Goal: Task Accomplishment & Management: Manage account settings

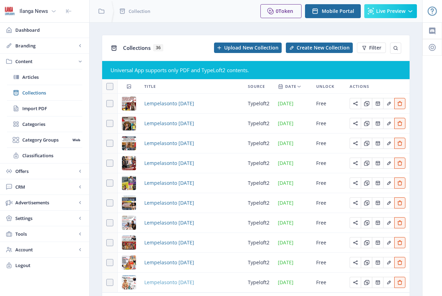
scroll to position [44, 0]
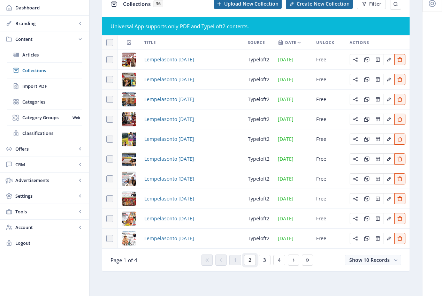
click at [249, 260] on span "2" at bounding box center [250, 260] width 3 height 6
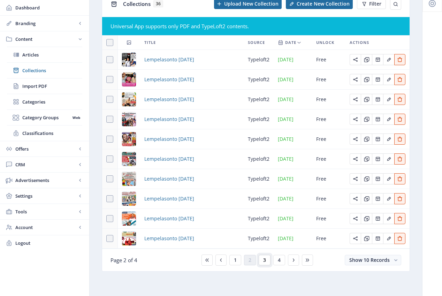
click at [261, 265] on button "3" at bounding box center [265, 260] width 12 height 10
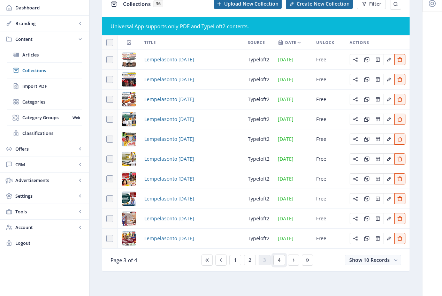
click at [276, 263] on button "4" at bounding box center [280, 260] width 12 height 10
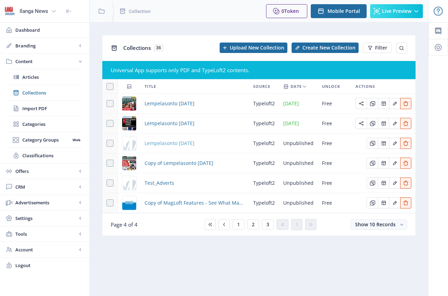
click at [194, 143] on span "Lempelasonto [DATE]" at bounding box center [169, 143] width 50 height 8
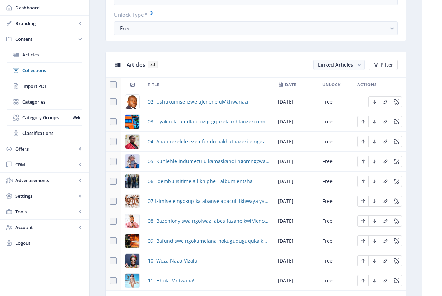
scroll to position [316, 0]
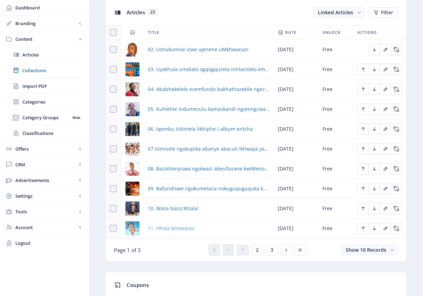
click at [173, 230] on span "11. Hhola Mntwana!" at bounding box center [171, 228] width 47 height 8
click at [174, 229] on span "11. Hhola Mntwana!" at bounding box center [171, 228] width 47 height 8
click at [188, 229] on span "11. Hhola Mntwana!" at bounding box center [171, 228] width 47 height 8
click at [131, 231] on img at bounding box center [133, 229] width 14 height 14
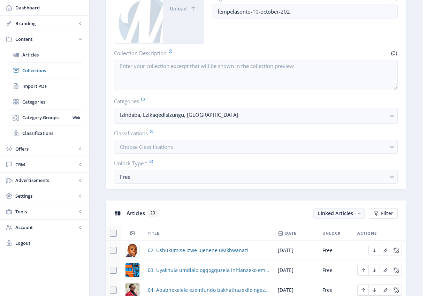
scroll to position [334, 0]
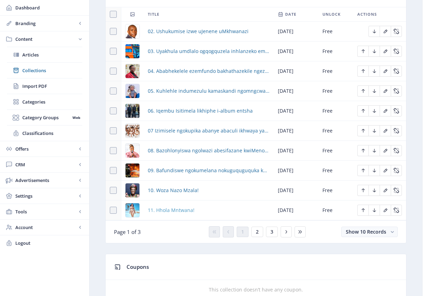
click at [179, 210] on span "11. Hhola Mntwana!" at bounding box center [171, 210] width 47 height 8
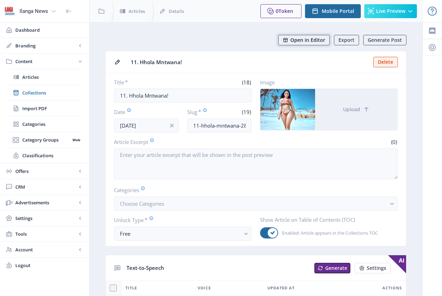
click at [308, 39] on span "Open in Editor" at bounding box center [308, 40] width 35 height 6
click at [299, 39] on span "Open in Editor" at bounding box center [308, 40] width 35 height 6
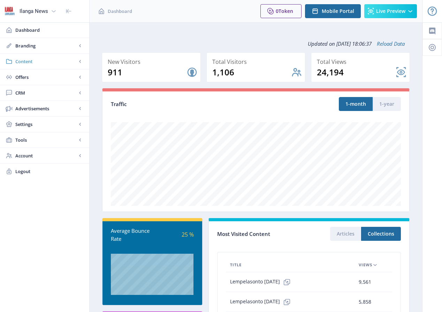
click at [29, 62] on span "Content" at bounding box center [45, 61] width 61 height 7
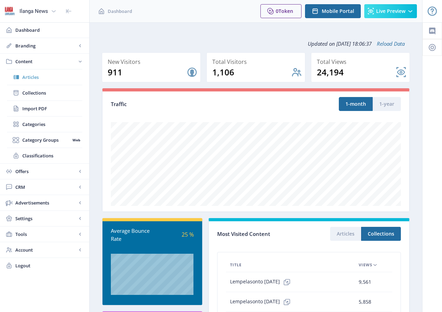
click at [37, 79] on span "Articles" at bounding box center [52, 77] width 60 height 7
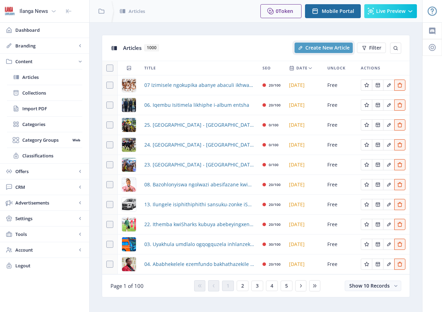
click at [322, 49] on span "Create New Article" at bounding box center [328, 48] width 44 height 6
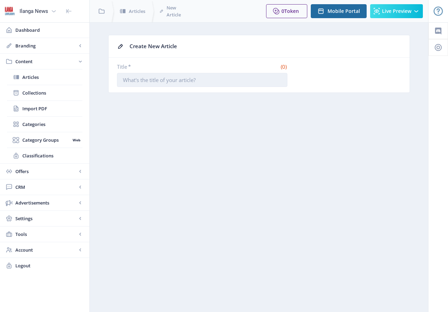
click at [180, 82] on input "Title *" at bounding box center [202, 80] width 170 height 14
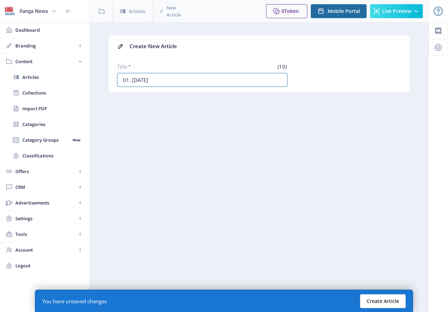
type input "01. [DATE]"
click at [394, 304] on button "Create Article" at bounding box center [383, 301] width 46 height 14
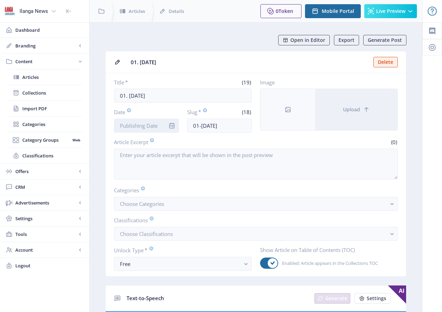
click at [138, 125] on input "Date" at bounding box center [146, 126] width 65 height 14
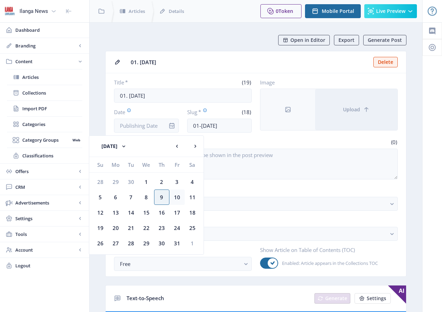
click at [177, 197] on div "10" at bounding box center [177, 196] width 15 height 15
type input "[DATE]"
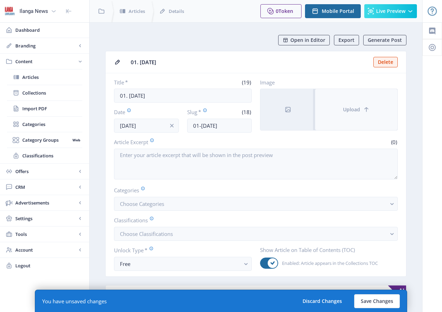
click at [351, 117] on button "Upload" at bounding box center [356, 109] width 82 height 41
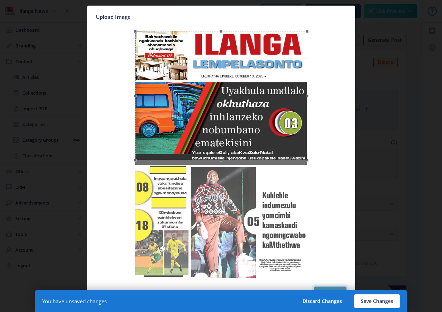
click at [335, 288] on button "Confirm" at bounding box center [330, 293] width 32 height 14
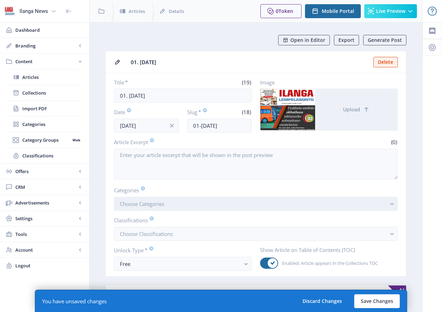
click at [149, 202] on span "Choose Categories" at bounding box center [142, 203] width 44 height 7
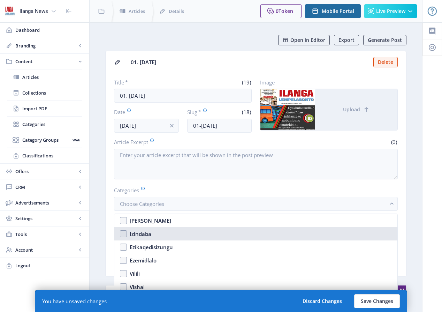
click at [126, 236] on nb-option "Izindaba" at bounding box center [255, 233] width 283 height 13
checkbox input "true"
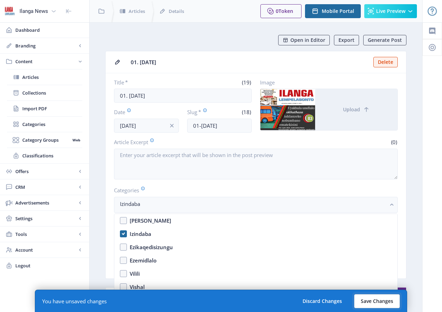
click at [385, 302] on button "Save Changes" at bounding box center [377, 301] width 46 height 14
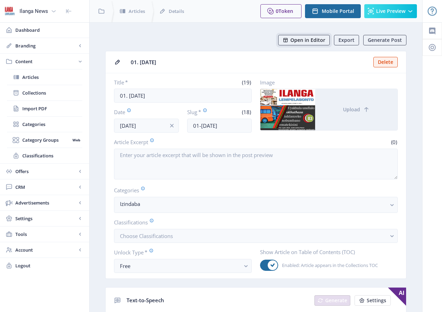
click at [309, 42] on span "Open in Editor" at bounding box center [308, 40] width 35 height 6
click at [39, 92] on span "Collections" at bounding box center [52, 92] width 60 height 7
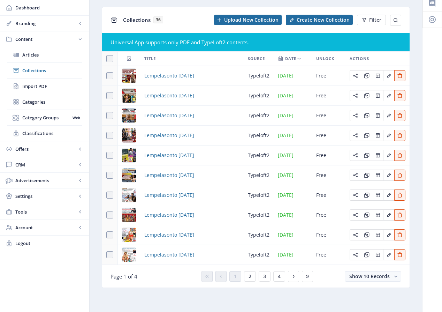
scroll to position [28, 0]
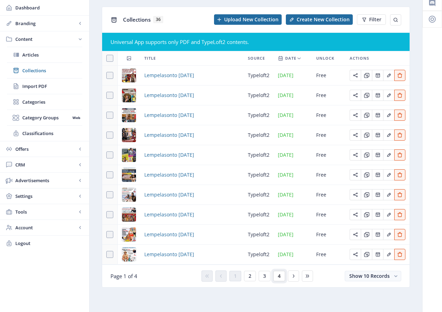
click at [277, 276] on button "4" at bounding box center [280, 276] width 12 height 10
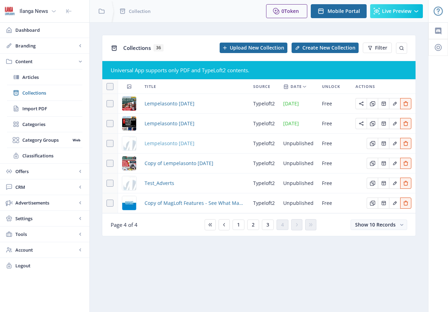
click at [171, 143] on span "Lempelasonto [DATE]" at bounding box center [169, 143] width 50 height 8
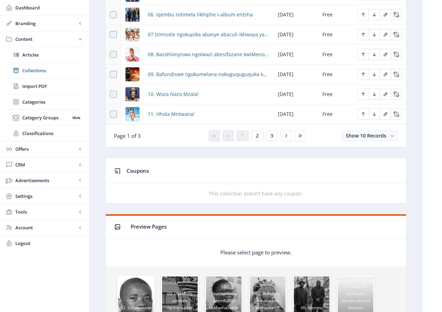
scroll to position [431, 0]
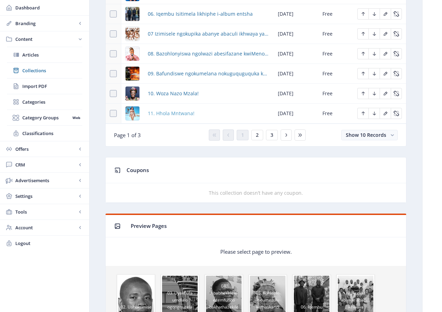
click at [167, 113] on span "11. Hhola Mntwana!" at bounding box center [171, 113] width 47 height 8
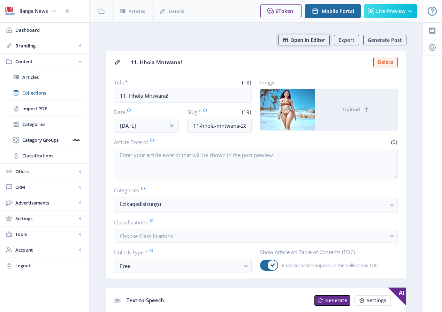
click at [303, 36] on button "Open in Editor" at bounding box center [304, 40] width 52 height 10
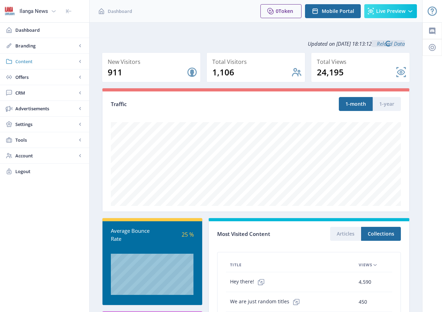
click at [27, 61] on span "Content" at bounding box center [45, 61] width 61 height 7
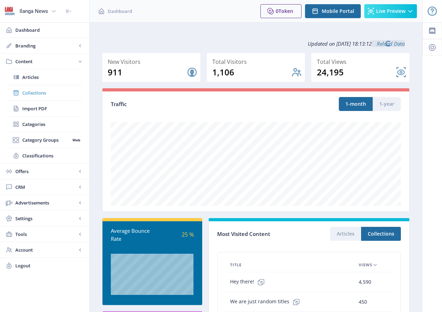
click at [33, 91] on span "Collections" at bounding box center [52, 92] width 60 height 7
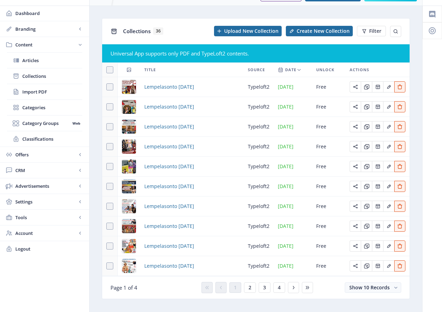
scroll to position [28, 0]
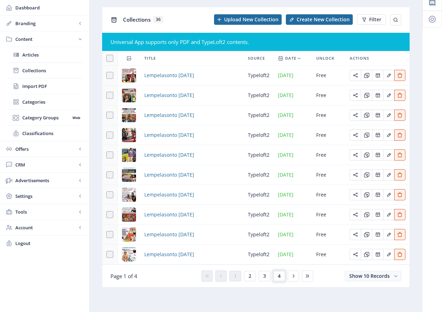
click at [277, 275] on button "4" at bounding box center [280, 276] width 12 height 10
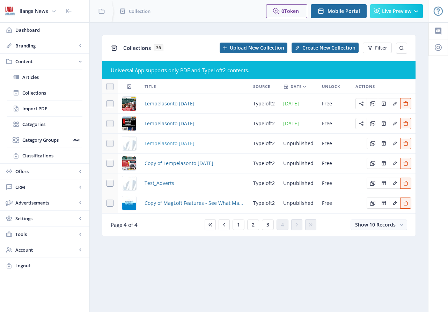
click at [194, 144] on span "Lempelasonto [DATE]" at bounding box center [169, 143] width 50 height 8
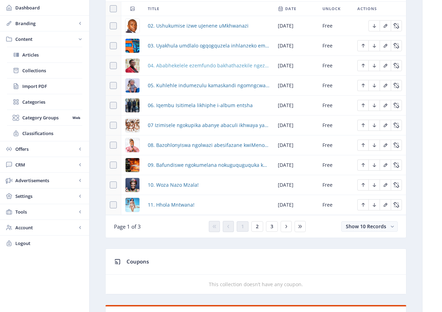
scroll to position [352, 0]
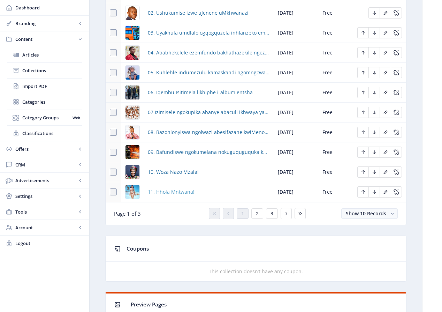
click at [174, 192] on span "11. Hhola Mntwana!" at bounding box center [171, 192] width 47 height 8
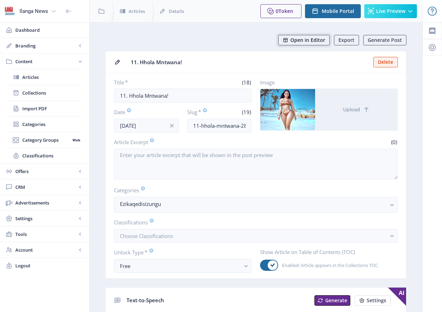
click at [308, 43] on button "Open in Editor" at bounding box center [304, 40] width 52 height 10
click at [45, 94] on span "Collections" at bounding box center [52, 92] width 60 height 7
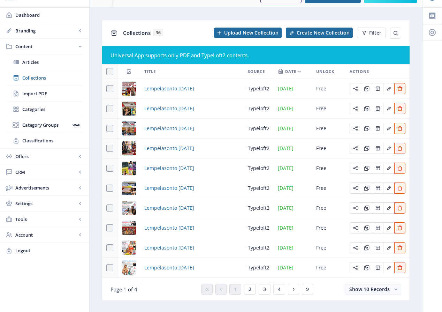
scroll to position [28, 0]
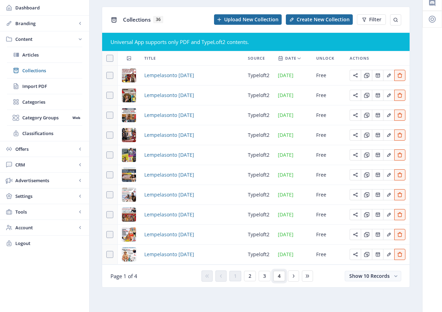
click at [280, 276] on span "4" at bounding box center [279, 276] width 3 height 6
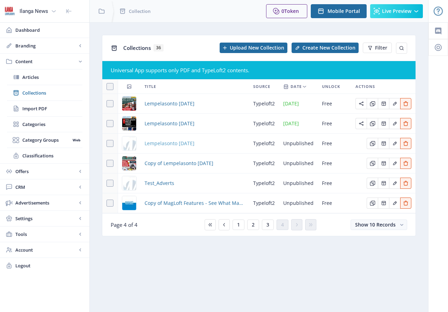
click at [194, 144] on span "Lempelasonto [DATE]" at bounding box center [169, 143] width 50 height 8
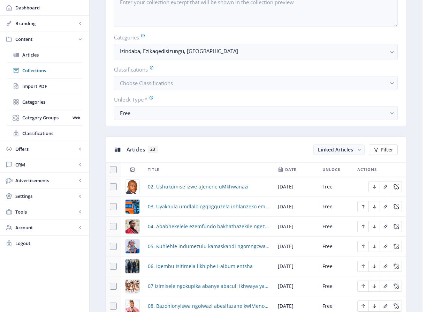
scroll to position [204, 0]
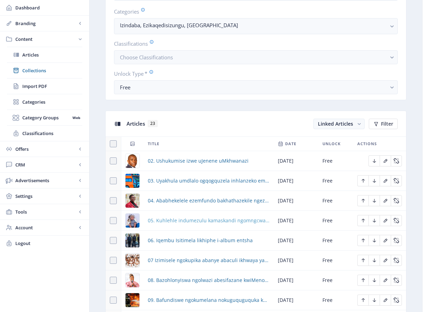
click at [188, 223] on span "05. Kuhlehle indumezulu kamaskandi ngomngcwabo kaMthethwa" at bounding box center [209, 220] width 122 height 8
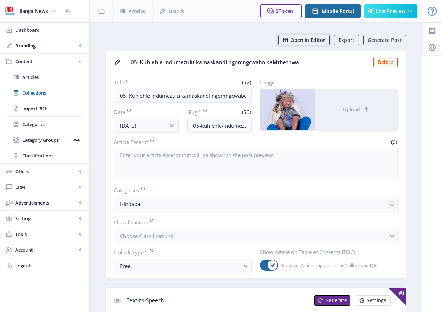
click at [311, 41] on span "Open in Editor" at bounding box center [308, 40] width 35 height 6
click at [40, 95] on span "Collections" at bounding box center [52, 92] width 60 height 7
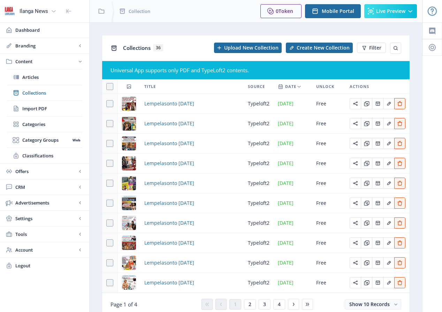
scroll to position [28, 0]
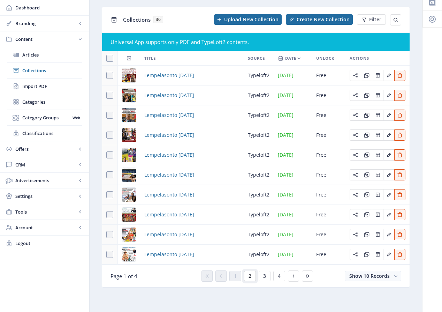
click at [252, 276] on button "2" at bounding box center [250, 276] width 12 height 10
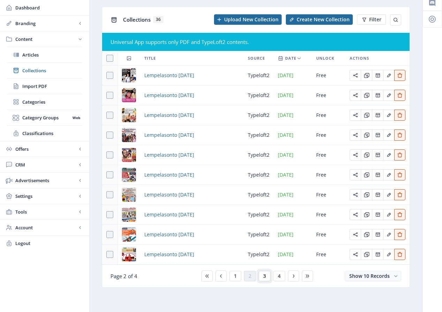
click at [264, 279] on span "3" at bounding box center [264, 276] width 3 height 6
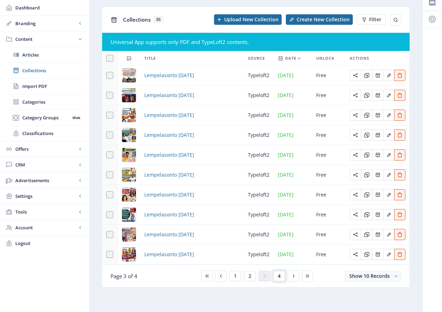
click at [280, 279] on span "4" at bounding box center [279, 276] width 3 height 6
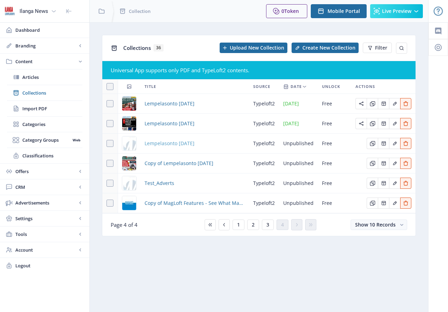
click at [194, 143] on span "Lempelasonto [DATE]" at bounding box center [169, 143] width 50 height 8
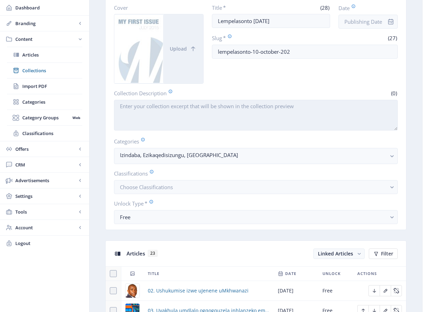
scroll to position [71, 0]
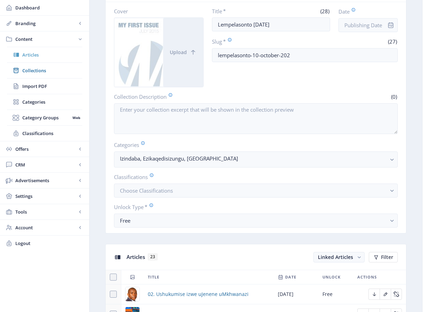
click at [38, 55] on span "Articles" at bounding box center [52, 54] width 60 height 7
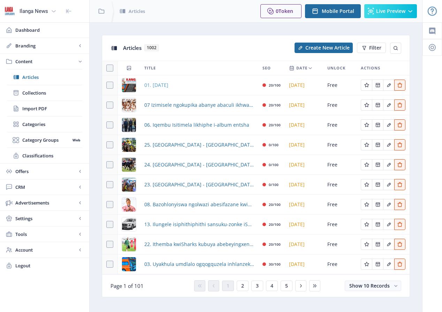
click at [168, 87] on span "01. [DATE]" at bounding box center [156, 85] width 24 height 8
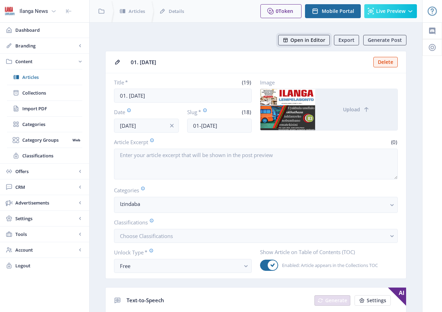
click at [311, 41] on span "Open in Editor" at bounding box center [308, 40] width 35 height 6
click at [41, 94] on span "Collections" at bounding box center [52, 92] width 60 height 7
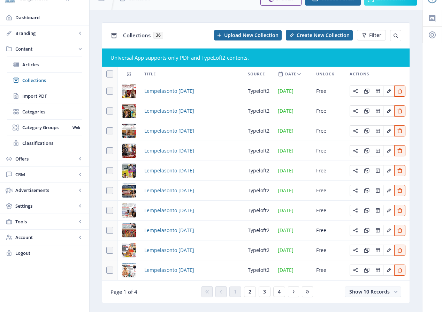
scroll to position [28, 0]
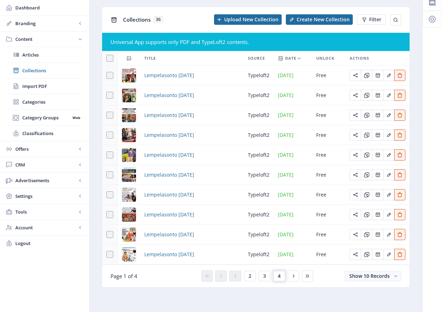
click at [280, 278] on span "4" at bounding box center [279, 276] width 3 height 6
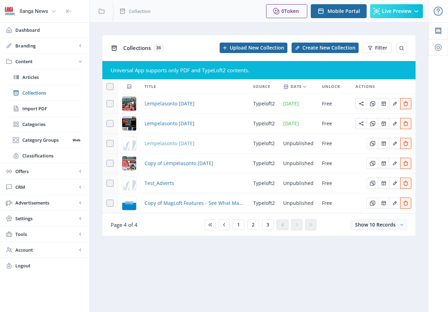
click at [193, 146] on span "Lempelasonto [DATE]" at bounding box center [169, 143] width 50 height 8
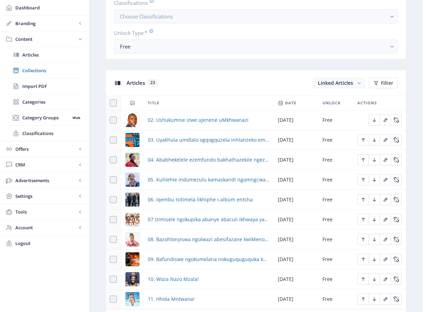
scroll to position [270, 0]
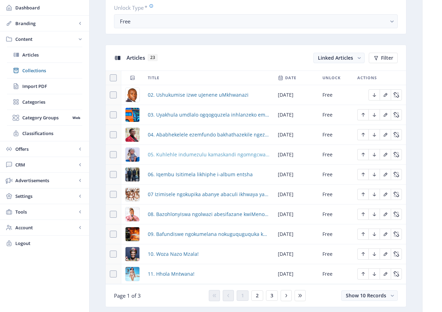
click at [172, 153] on span "05. Kuhlehle indumezulu kamaskandi ngomngcwabo kaMthethwa" at bounding box center [209, 154] width 122 height 8
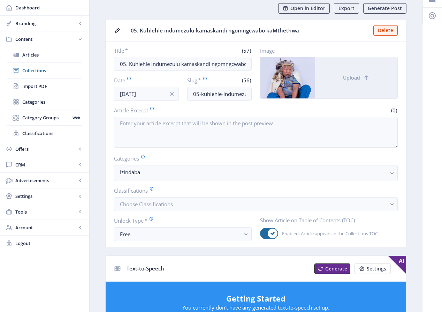
scroll to position [1, 0]
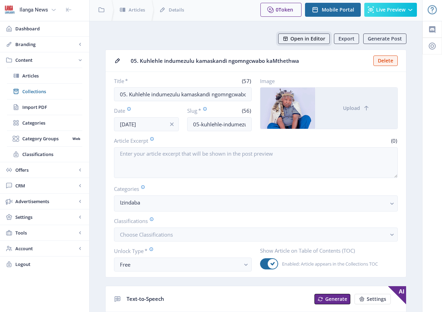
click at [308, 36] on span "Open in Editor" at bounding box center [308, 39] width 35 height 6
click at [39, 92] on span "Collections" at bounding box center [52, 91] width 60 height 7
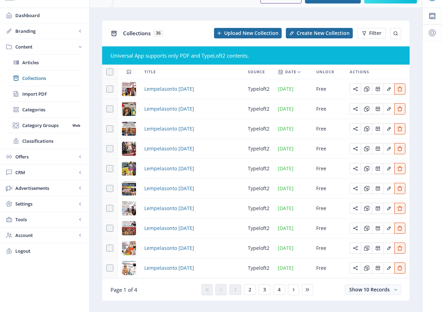
scroll to position [28, 0]
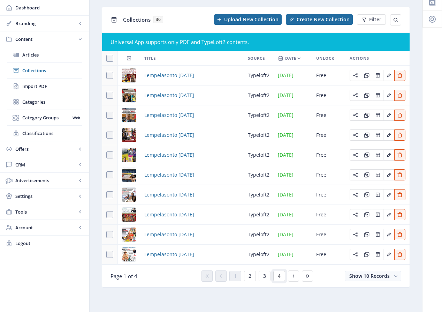
click at [279, 275] on span "4" at bounding box center [279, 276] width 3 height 6
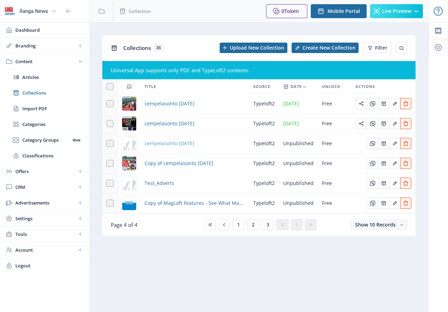
click at [190, 144] on span "Lempelasonto [DATE]" at bounding box center [169, 143] width 50 height 8
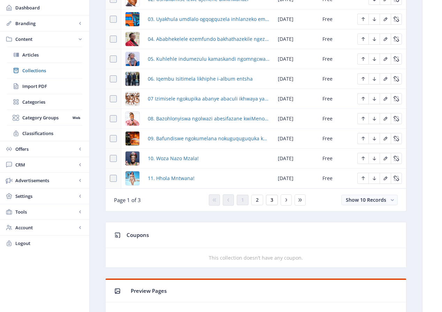
scroll to position [384, 0]
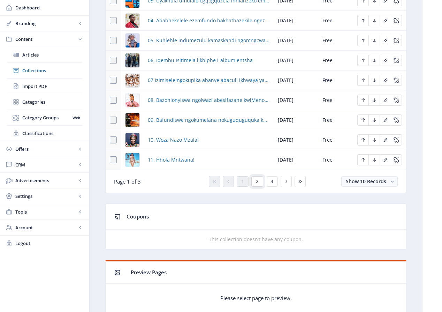
click at [256, 182] on span "2" at bounding box center [257, 182] width 3 height 6
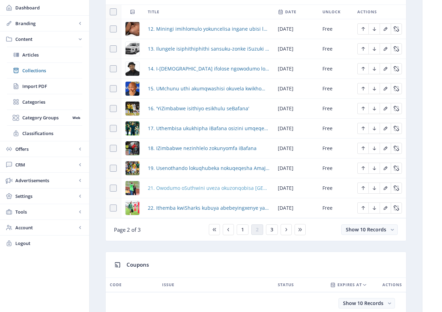
scroll to position [335, 0]
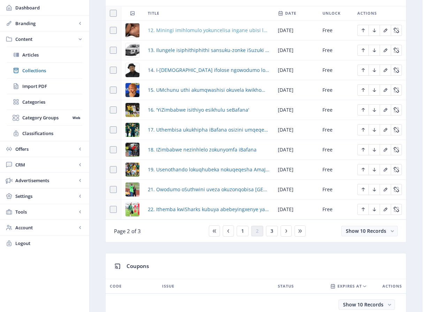
click at [197, 32] on span "12. Miningi imihlomulo yokuncelisa ingane ubisi lwebele" at bounding box center [209, 30] width 122 height 8
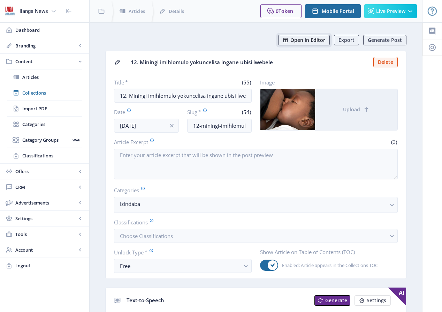
click at [311, 42] on span "Open in Editor" at bounding box center [308, 40] width 35 height 6
click at [37, 93] on span "Collections" at bounding box center [52, 92] width 60 height 7
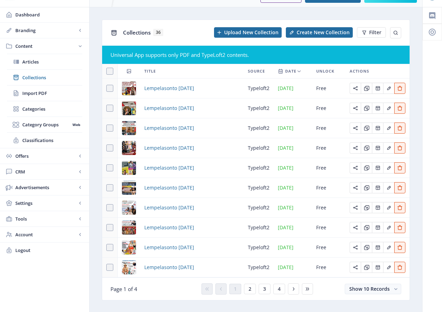
scroll to position [28, 0]
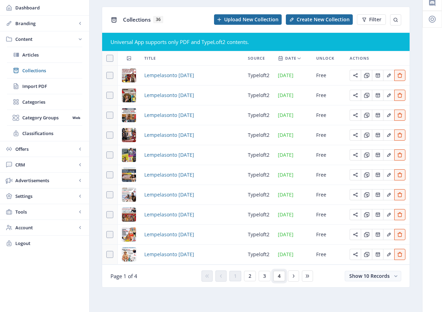
click at [281, 278] on button "4" at bounding box center [280, 276] width 12 height 10
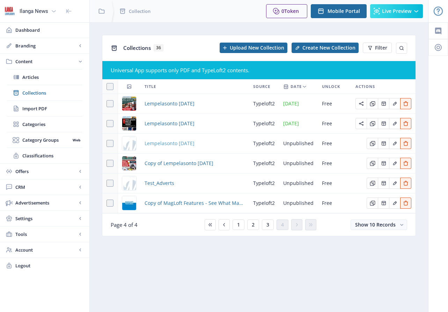
click at [189, 144] on span "Lempelasonto [DATE]" at bounding box center [169, 143] width 50 height 8
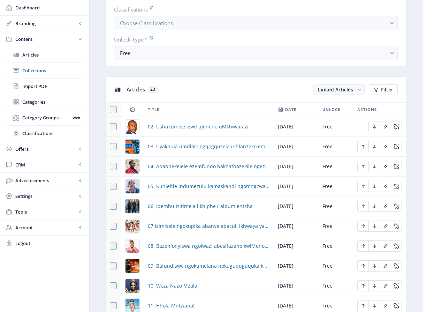
scroll to position [380, 0]
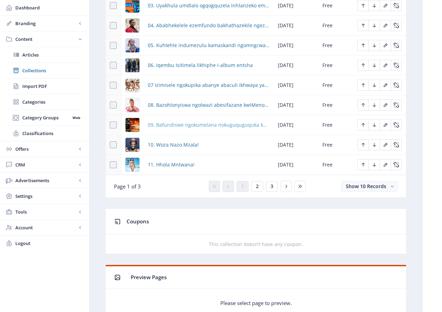
click at [163, 127] on span "09. Bafundiswe ngokumelana nokuguquguquka kwemvelo" at bounding box center [209, 125] width 122 height 8
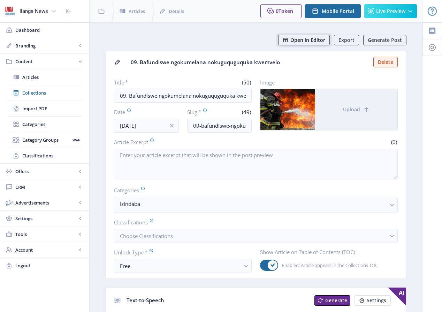
click at [313, 44] on button "Open in Editor" at bounding box center [304, 40] width 52 height 10
click at [33, 95] on span "Collections" at bounding box center [52, 92] width 60 height 7
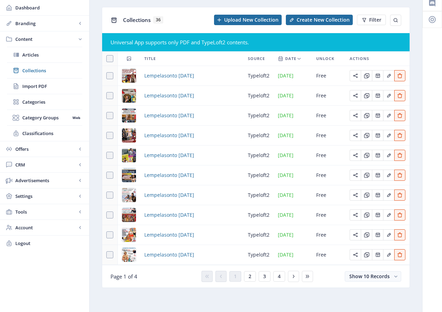
scroll to position [28, 0]
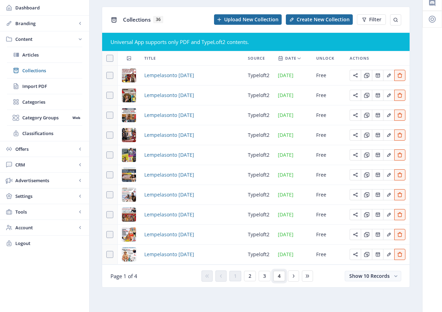
click at [278, 277] on span "4" at bounding box center [279, 276] width 3 height 6
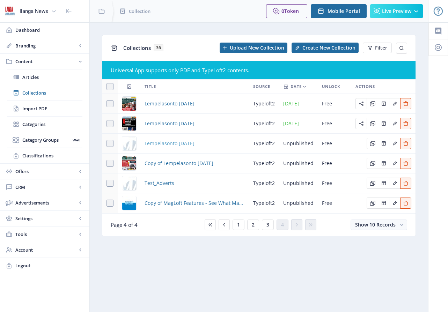
click at [194, 142] on span "Lempelasonto [DATE]" at bounding box center [169, 143] width 50 height 8
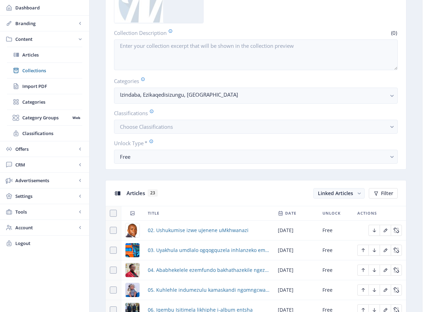
scroll to position [231, 0]
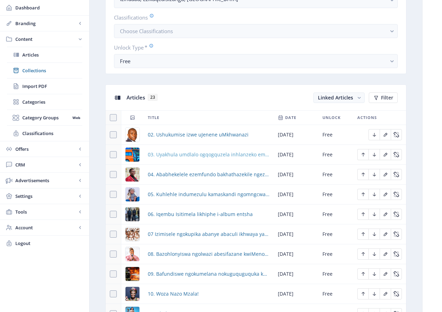
click at [185, 157] on span "03. Uyakhula umdlalo ogqogquzela inhlanzeko ematekisini" at bounding box center [209, 154] width 122 height 8
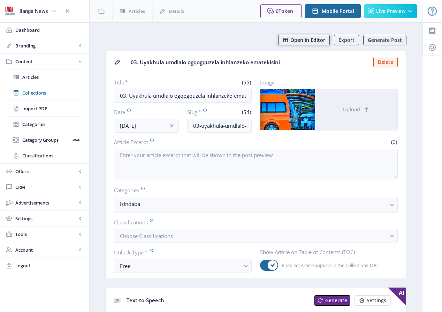
click at [310, 38] on span "Open in Editor" at bounding box center [308, 40] width 35 height 6
click at [39, 93] on span "Collections" at bounding box center [52, 92] width 60 height 7
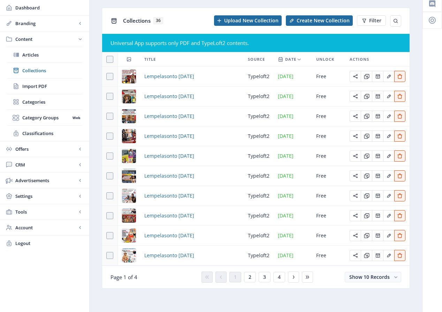
scroll to position [28, 0]
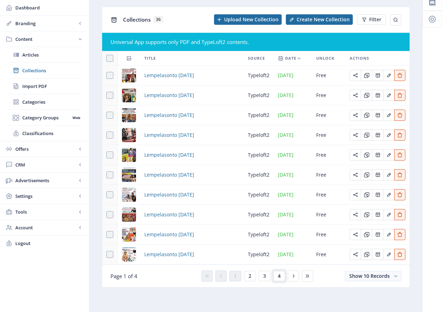
click at [281, 277] on span "4" at bounding box center [279, 276] width 3 height 6
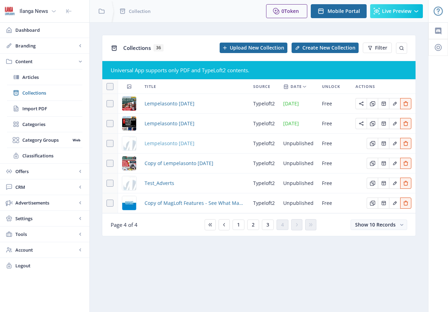
click at [194, 144] on span "Lempelasonto [DATE]" at bounding box center [169, 143] width 50 height 8
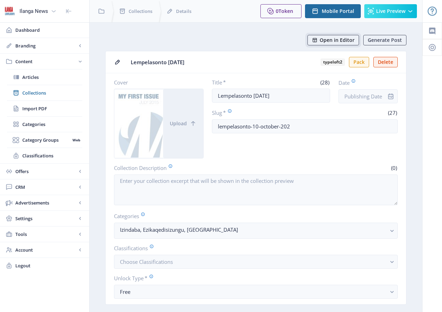
click at [338, 40] on span "Open in Editor" at bounding box center [337, 40] width 35 height 6
click at [39, 93] on span "Collections" at bounding box center [52, 92] width 60 height 7
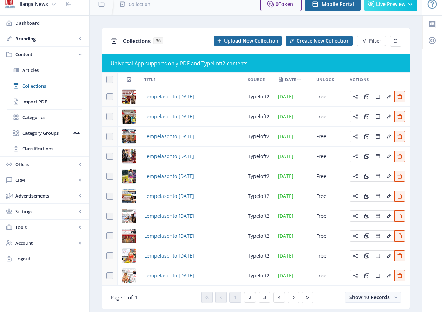
scroll to position [28, 0]
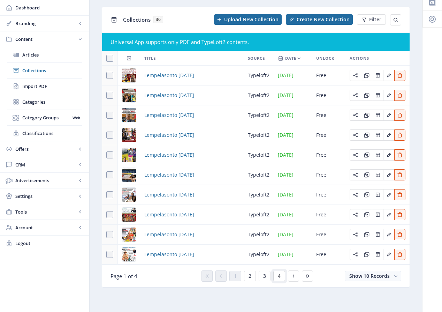
click at [280, 275] on span "4" at bounding box center [279, 276] width 3 height 6
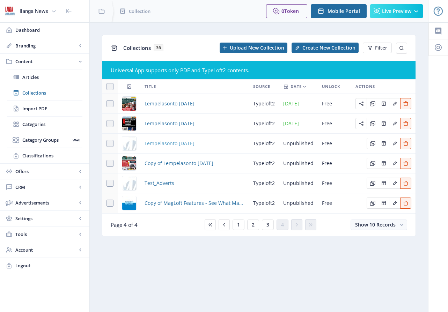
click at [176, 145] on span "Lempelasonto [DATE]" at bounding box center [169, 143] width 50 height 8
click at [174, 143] on span "Lempelasonto [DATE]" at bounding box center [169, 143] width 50 height 8
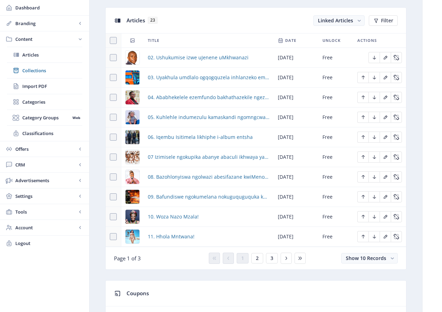
scroll to position [318, 0]
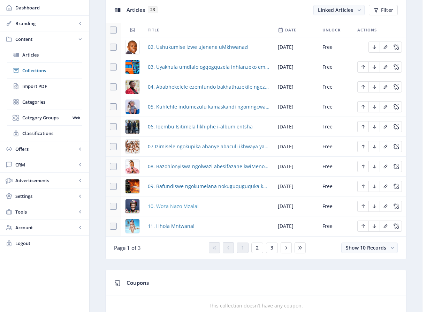
click at [178, 207] on span "10. Woza Nazo Mzala!" at bounding box center [173, 206] width 51 height 8
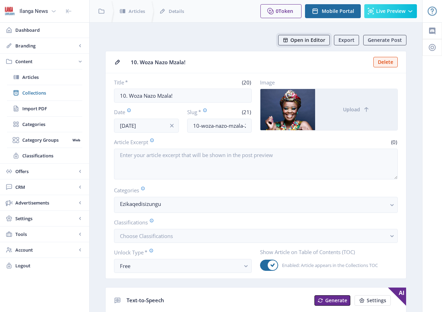
click at [303, 39] on span "Open in Editor" at bounding box center [308, 40] width 35 height 6
click at [32, 92] on span "Collections" at bounding box center [52, 92] width 60 height 7
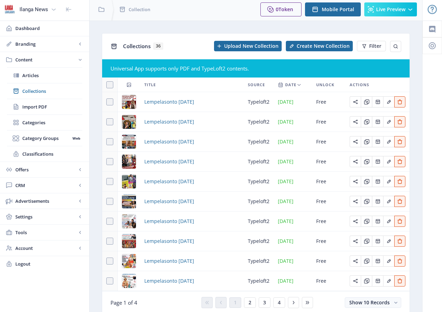
scroll to position [28, 0]
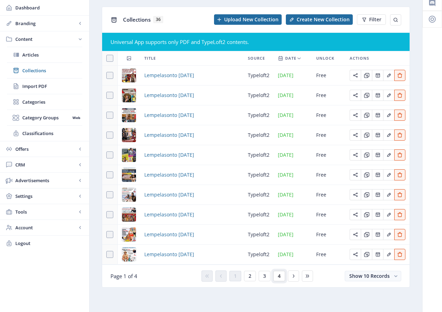
click at [280, 276] on span "4" at bounding box center [279, 276] width 3 height 6
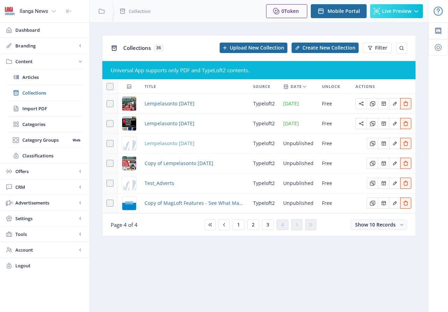
click at [194, 143] on span "Lempelasonto [DATE]" at bounding box center [169, 143] width 50 height 8
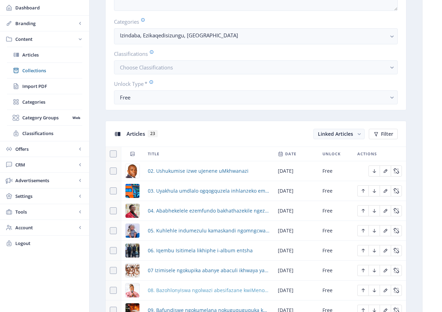
scroll to position [268, 0]
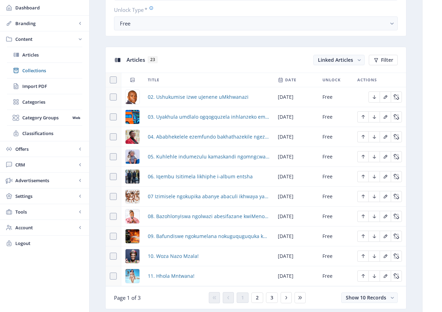
click at [256, 298] on div "You have unsaved changes Discard Changes Save Changes" at bounding box center [221, 301] width 373 height 22
click at [257, 298] on div "You have unsaved changes Discard Changes Save Changes" at bounding box center [221, 301] width 373 height 22
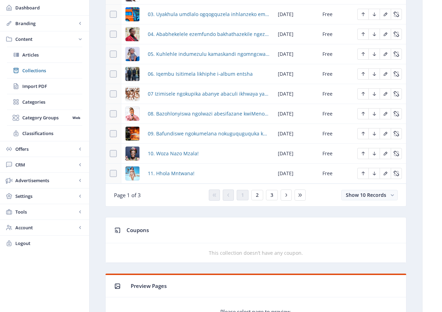
scroll to position [377, 0]
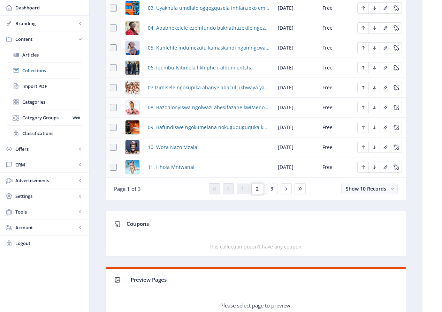
click at [257, 190] on span "2" at bounding box center [257, 189] width 3 height 6
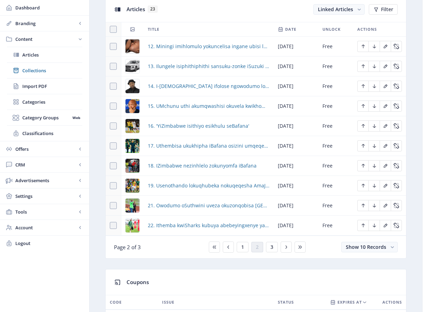
scroll to position [319, 0]
click at [170, 69] on span "13. Ilungele isiphithiphithi sansuku-zonke iSuzuki Vitara" at bounding box center [209, 66] width 122 height 8
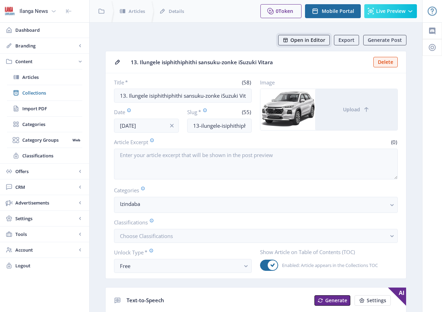
click at [307, 40] on span "Open in Editor" at bounding box center [308, 40] width 35 height 6
click at [33, 94] on span "Collections" at bounding box center [52, 92] width 60 height 7
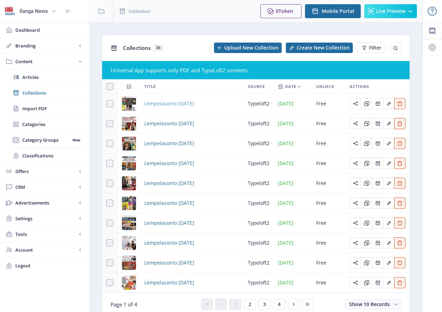
click at [183, 103] on span "Lempelasonto [DATE]" at bounding box center [169, 103] width 50 height 8
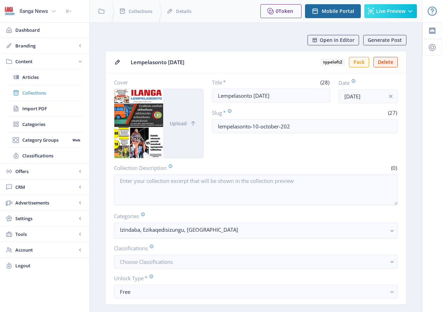
click at [35, 95] on span "Collections" at bounding box center [52, 92] width 60 height 7
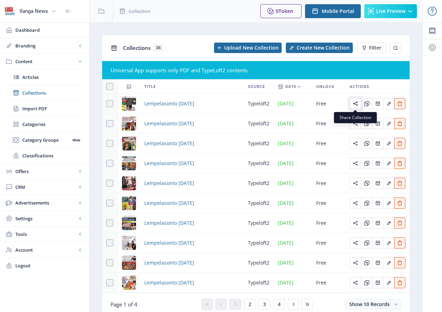
click at [354, 104] on icon "Edit page" at bounding box center [355, 104] width 5 height 4
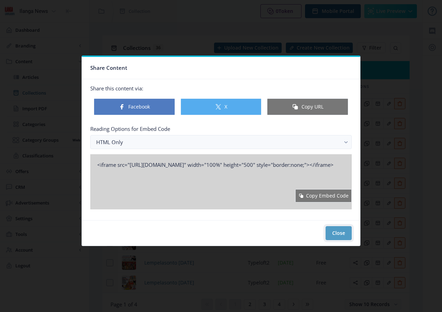
click at [342, 232] on button "Close" at bounding box center [339, 233] width 26 height 14
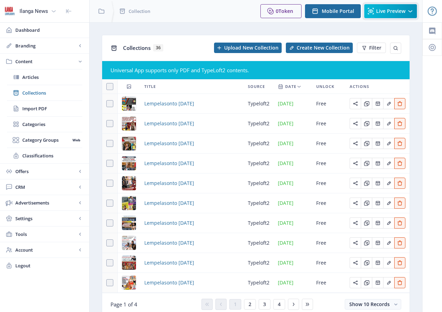
click at [379, 8] on span "Live Preview" at bounding box center [390, 11] width 29 height 6
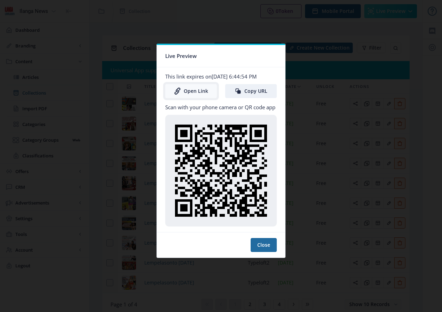
click at [195, 93] on link "Open Link" at bounding box center [191, 91] width 52 height 14
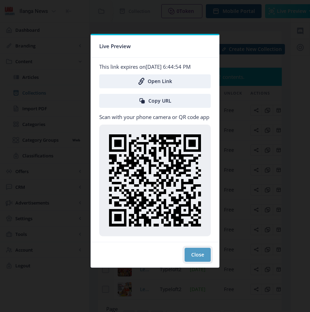
click at [199, 258] on button "Close" at bounding box center [198, 255] width 26 height 14
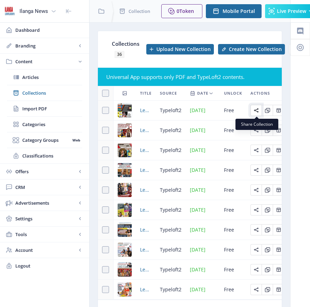
click at [257, 113] on button "Edit page" at bounding box center [256, 110] width 11 height 11
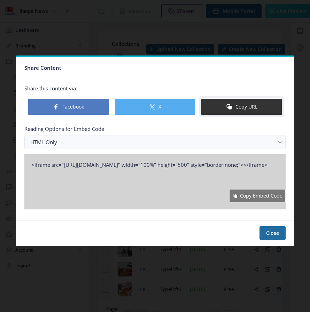
click at [252, 110] on button "Copy URL" at bounding box center [241, 106] width 81 height 17
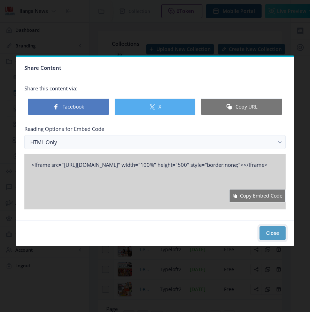
click at [280, 235] on button "Close" at bounding box center [273, 233] width 26 height 14
